Goal: Transaction & Acquisition: Purchase product/service

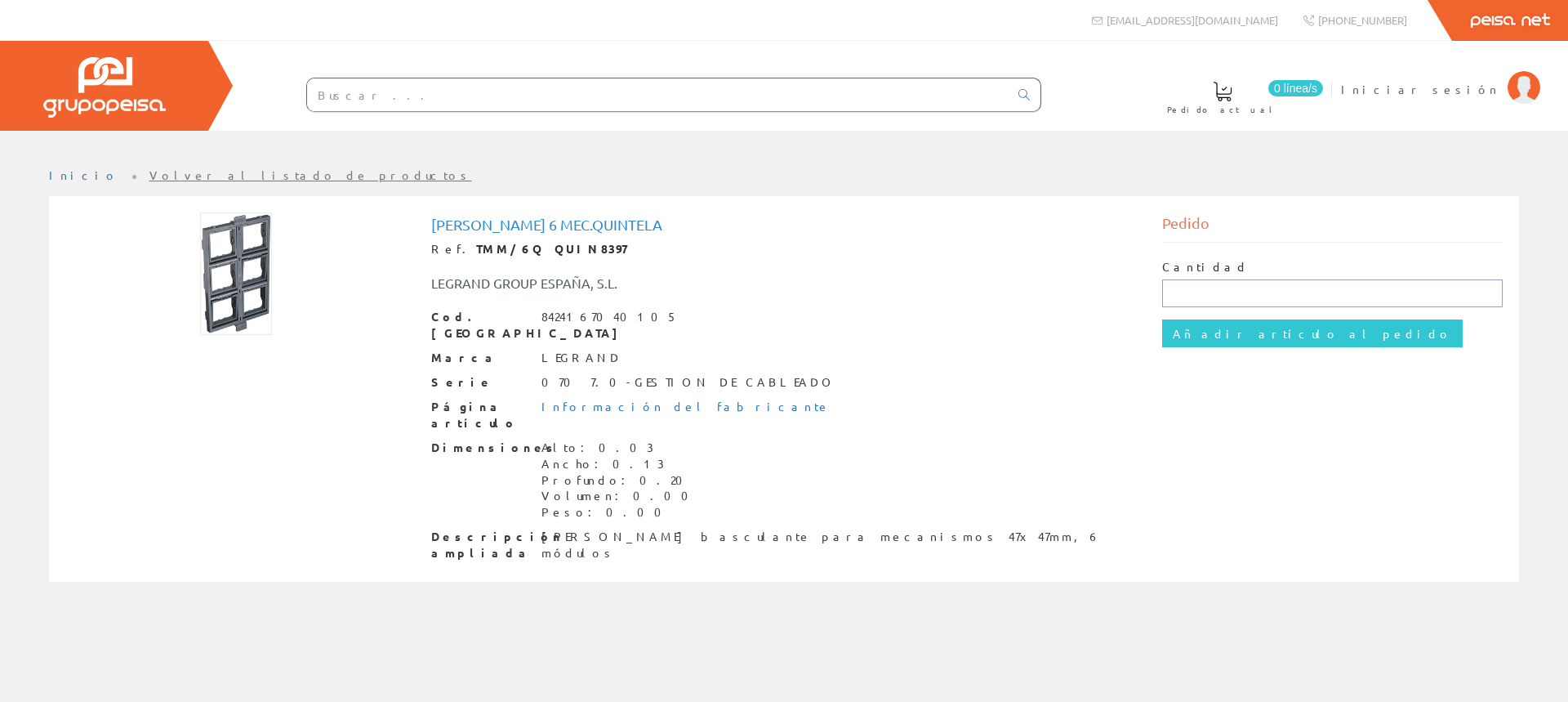
click at [1214, 294] on input "text" at bounding box center [1332, 293] width 341 height 28
type input "4"
click at [1233, 336] on input "Añadir artículo al pedido" at bounding box center [1311, 332] width 301 height 28
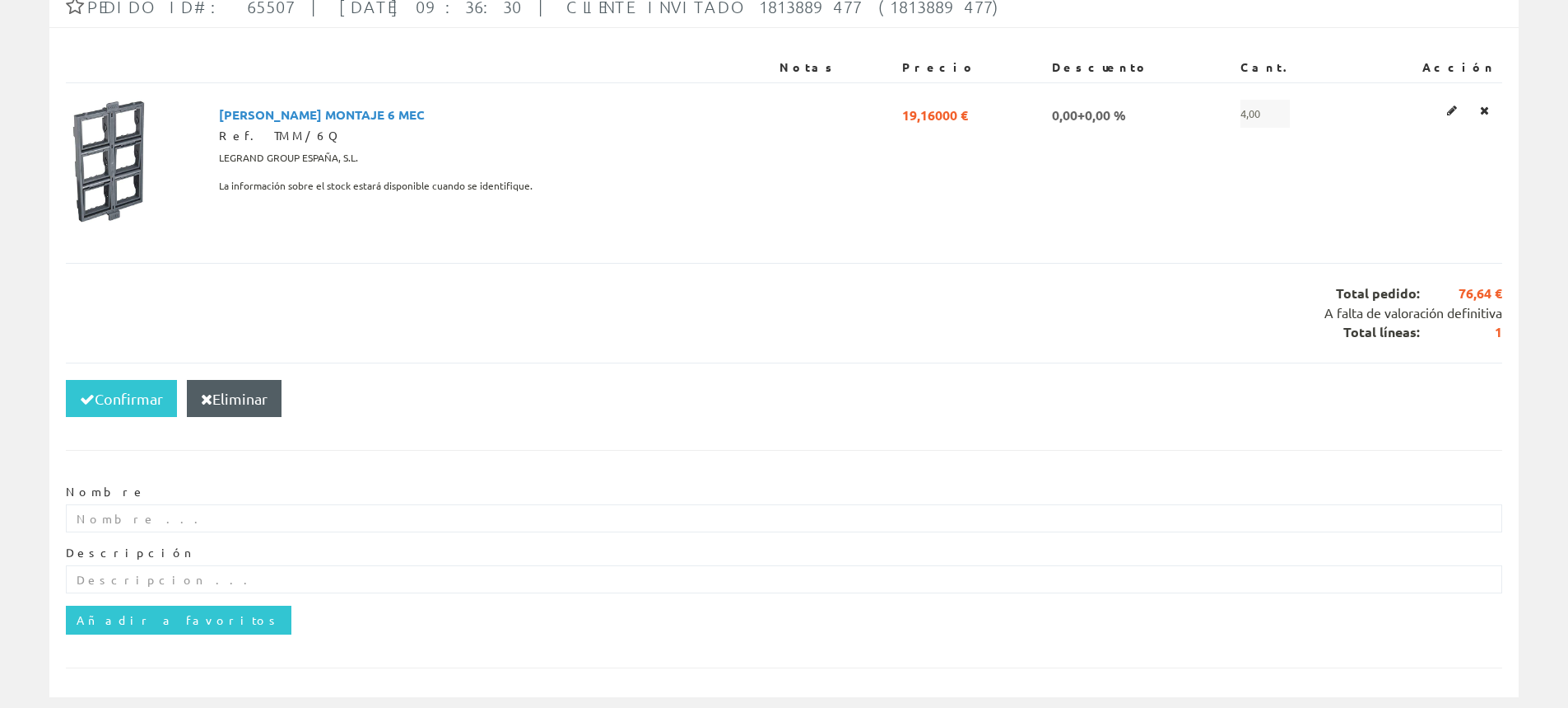
scroll to position [254, 0]
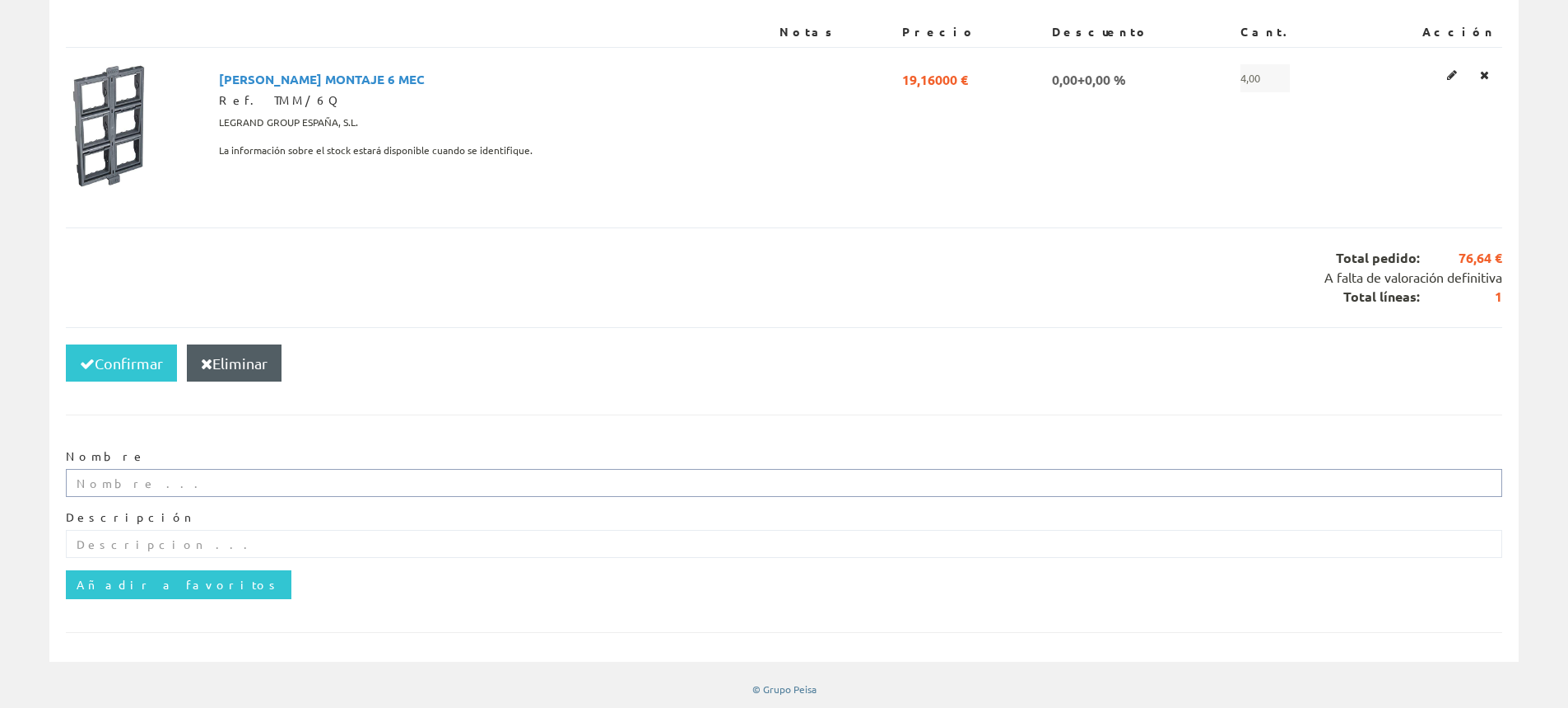
click at [78, 479] on input "text" at bounding box center [784, 482] width 1437 height 28
click at [134, 357] on button "Confirmar" at bounding box center [121, 364] width 111 height 38
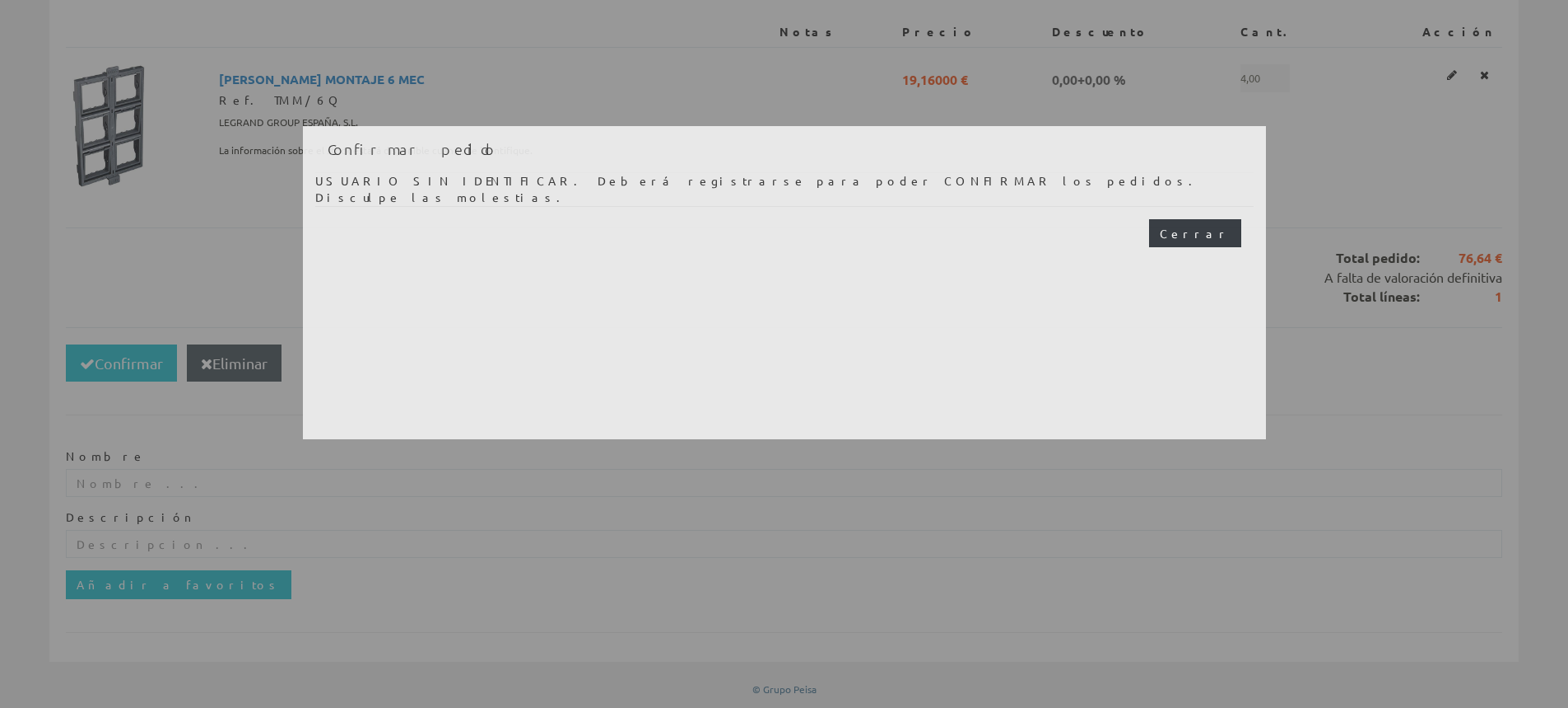
click at [1216, 244] on button "Cerrar" at bounding box center [1195, 232] width 92 height 28
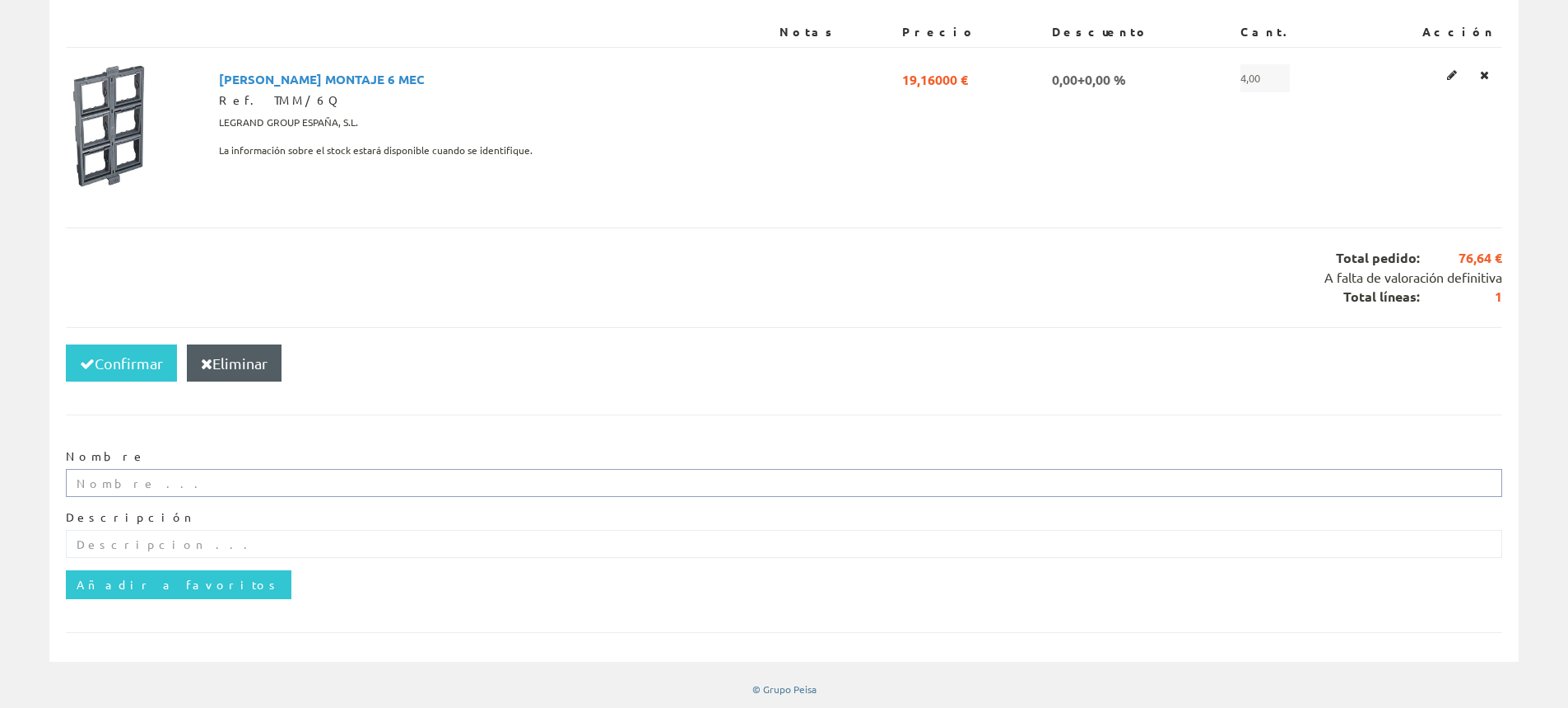
click at [253, 491] on input "text" at bounding box center [784, 482] width 1437 height 28
click at [273, 551] on input "text" at bounding box center [784, 543] width 1437 height 28
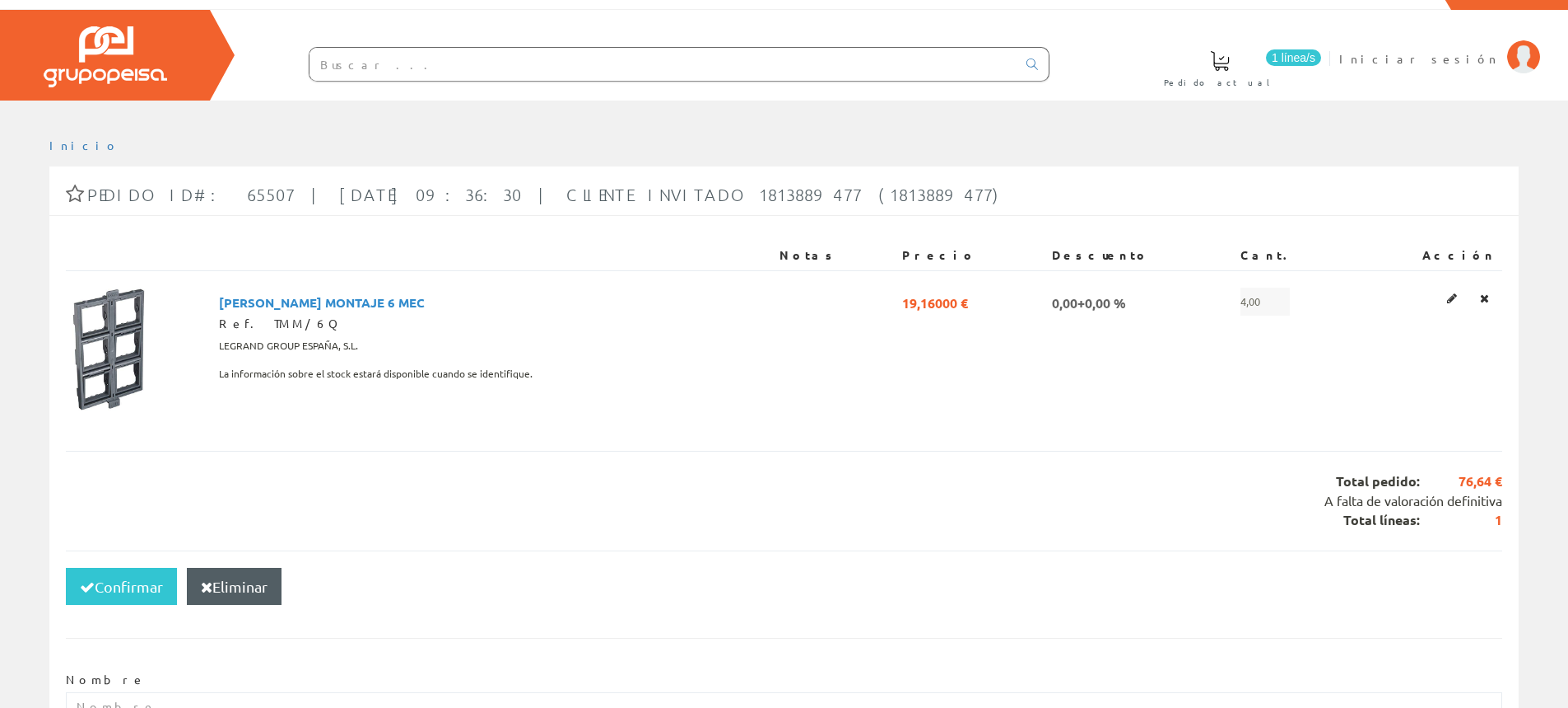
scroll to position [0, 0]
